Goal: Obtain resource: Download file/media

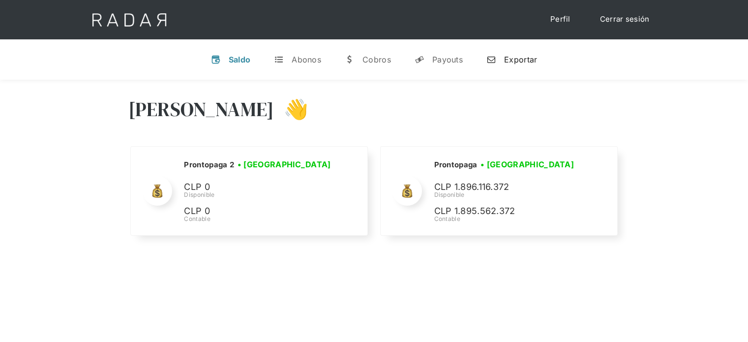
select select "prontopaga"
click at [503, 58] on link "n Exportar" at bounding box center [511, 60] width 66 height 26
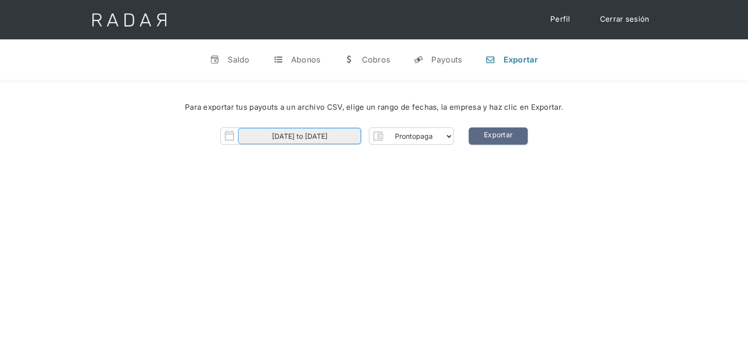
click at [347, 135] on input "[DATE] to [DATE]" at bounding box center [299, 136] width 123 height 16
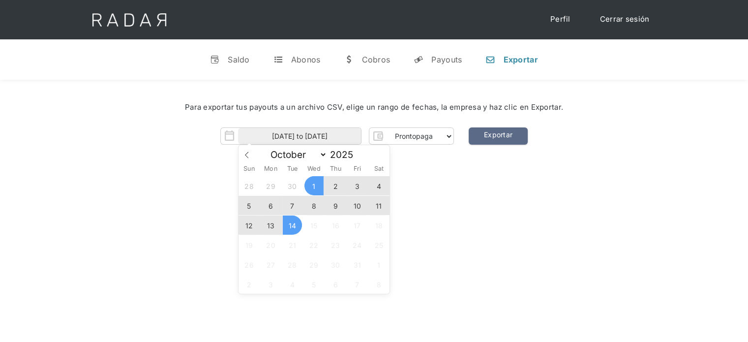
click at [291, 227] on span "14" at bounding box center [292, 224] width 19 height 19
type input "[DATE]"
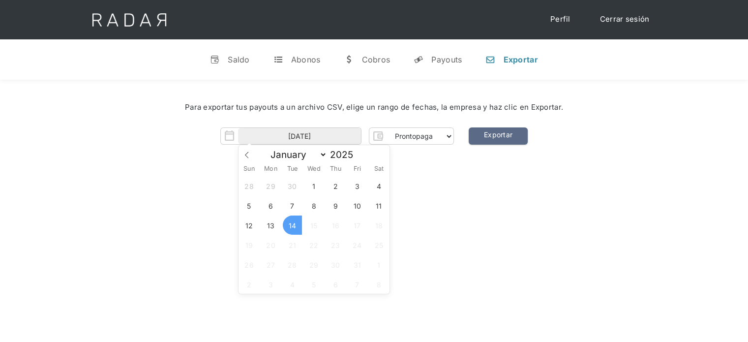
click at [291, 227] on span "14" at bounding box center [292, 224] width 19 height 19
click at [435, 207] on div "[PERSON_NAME] 👋 Cargando tus cuentas... Nombre de la empresa • [GEOGRAPHIC_DATA…" at bounding box center [374, 251] width 748 height 342
click at [512, 140] on link "Exportar" at bounding box center [497, 135] width 59 height 17
click at [507, 141] on link "Exportar" at bounding box center [497, 135] width 59 height 17
click at [497, 134] on link "Exportar" at bounding box center [497, 135] width 59 height 17
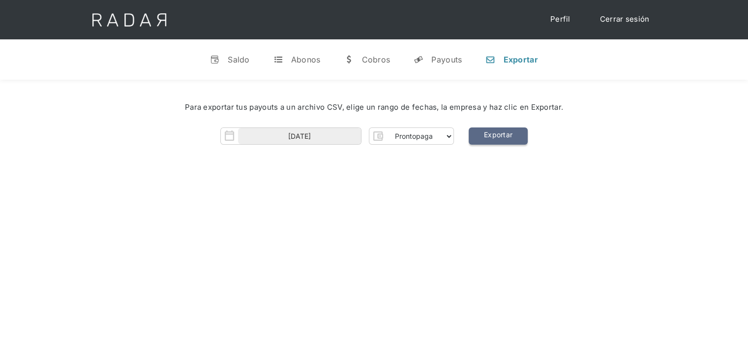
click at [497, 134] on link "Exportar" at bounding box center [497, 135] width 59 height 17
click at [490, 198] on div "[PERSON_NAME] 👋 Cargando tus cuentas... Nombre de la empresa • [GEOGRAPHIC_DATA…" at bounding box center [374, 251] width 748 height 342
click at [620, 14] on link "Cerrar sesión" at bounding box center [624, 19] width 69 height 19
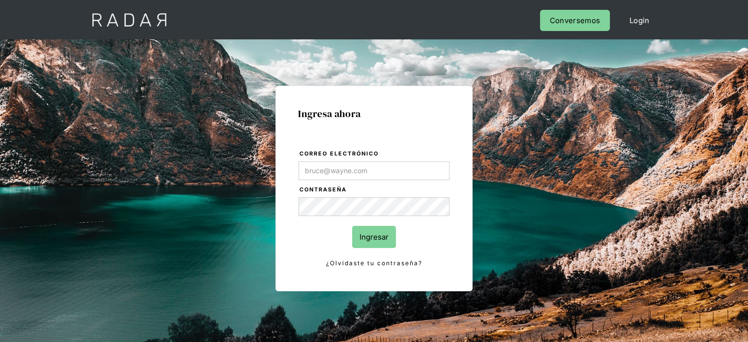
type input "[PERSON_NAME][EMAIL_ADDRESS][PERSON_NAME][DOMAIN_NAME]"
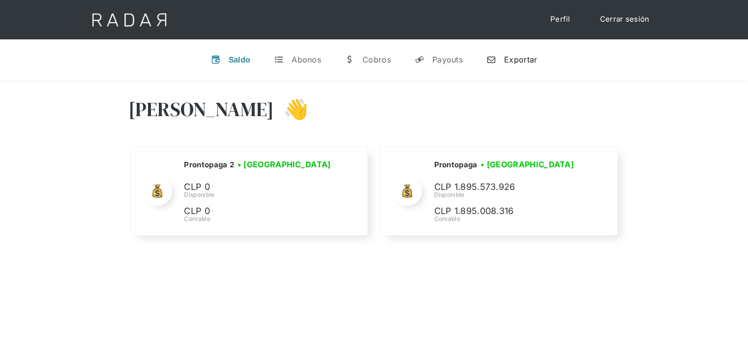
click at [512, 62] on div "Exportar" at bounding box center [520, 60] width 33 height 10
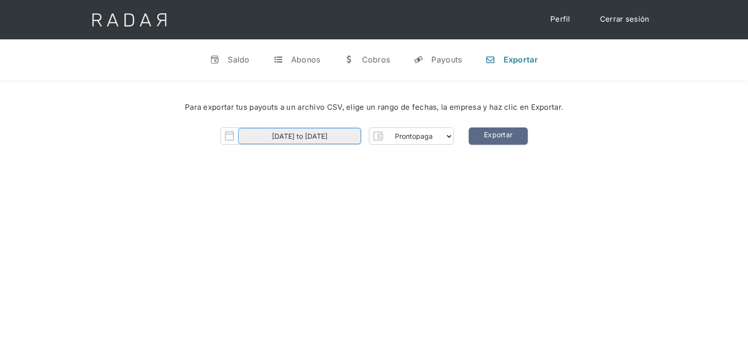
click at [348, 133] on input "[DATE] to [DATE]" at bounding box center [299, 136] width 123 height 16
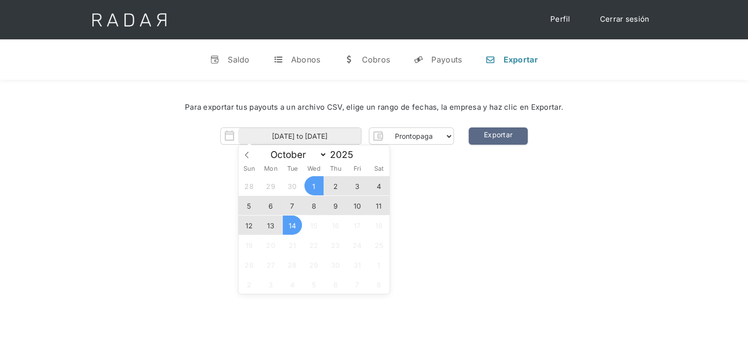
click at [291, 234] on span "14" at bounding box center [292, 224] width 19 height 19
type input "[DATE]"
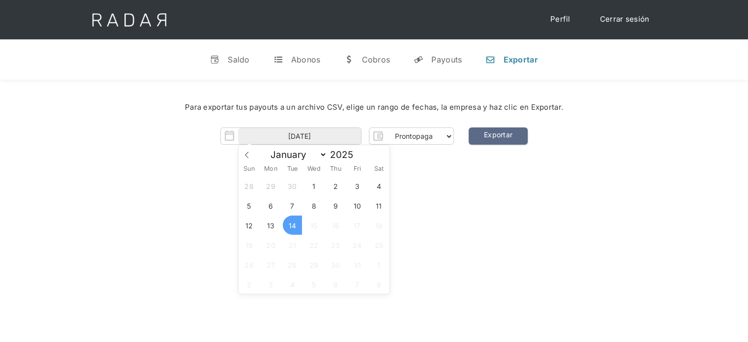
click at [291, 234] on span "14" at bounding box center [292, 224] width 19 height 19
click at [397, 231] on div "Hola José 👋 Cargando tus cuentas... Nombre de la empresa • Conectada • Desconec…" at bounding box center [374, 251] width 748 height 342
click at [499, 133] on link "Exportar" at bounding box center [497, 135] width 59 height 17
click at [614, 18] on link "Cerrar sesión" at bounding box center [624, 19] width 69 height 19
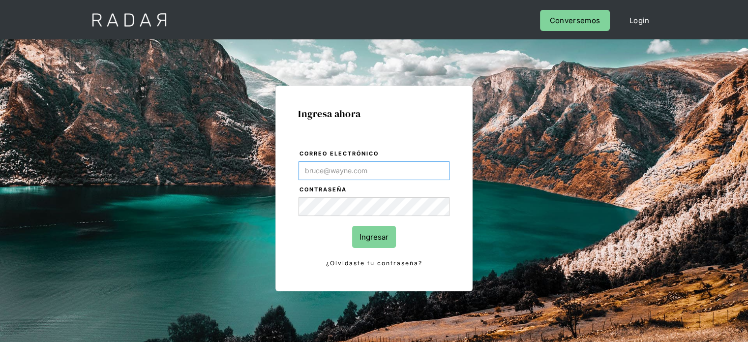
type input "Evans@prontopaga.com"
click at [460, 257] on div "Ingresa ahora Correo electrónico Evans@prontopaga.com Contraseña Ingresar ¿Olvi…" at bounding box center [373, 188] width 197 height 205
click at [390, 235] on input "Ingresar" at bounding box center [374, 237] width 44 height 22
